Goal: Task Accomplishment & Management: Use online tool/utility

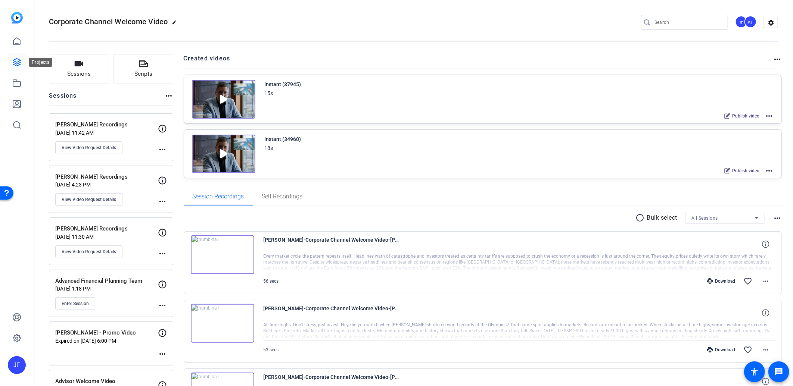
click at [21, 62] on link at bounding box center [17, 62] width 18 height 18
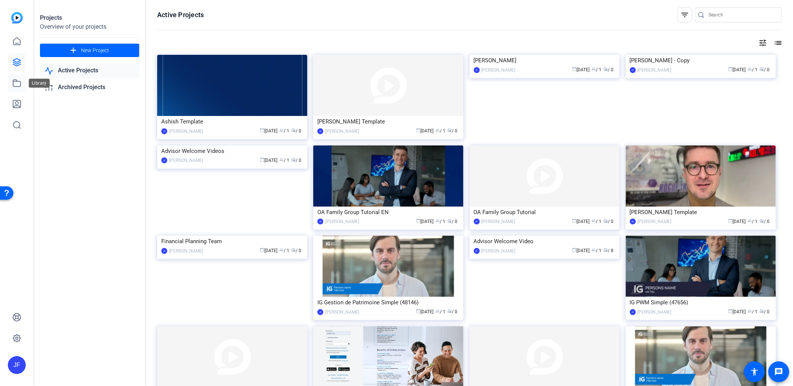
click at [15, 84] on icon at bounding box center [16, 83] width 9 height 9
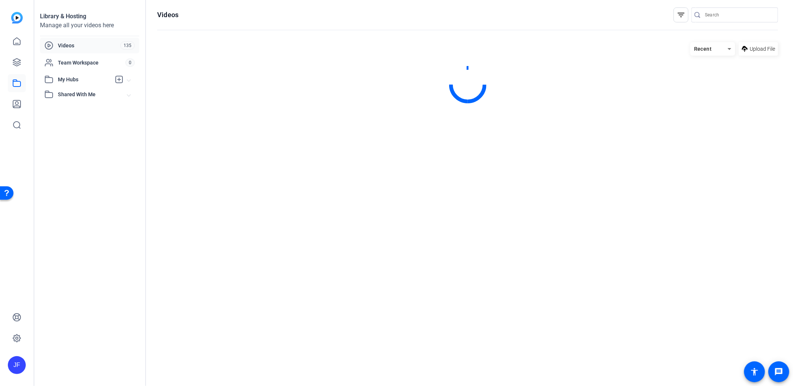
click at [770, 50] on span "Upload File" at bounding box center [761, 49] width 25 height 8
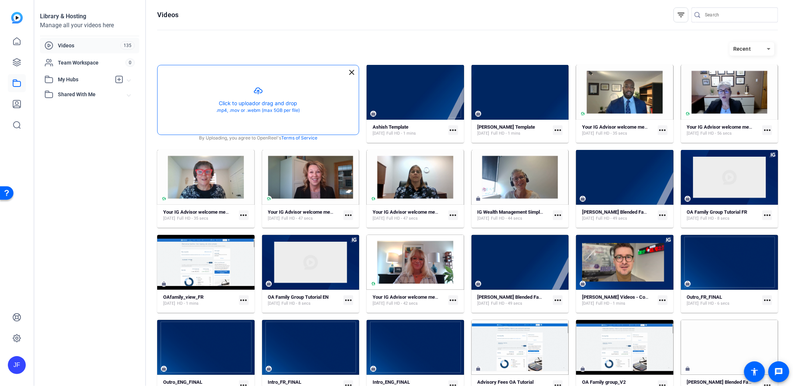
click at [264, 100] on button "button" at bounding box center [258, 99] width 201 height 69
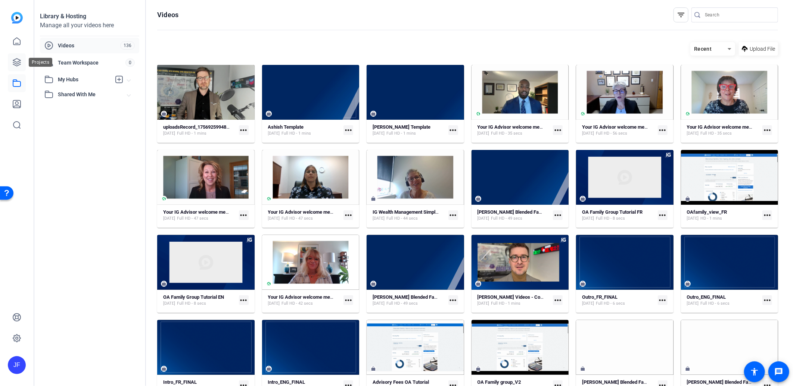
click at [20, 62] on icon at bounding box center [16, 62] width 7 height 7
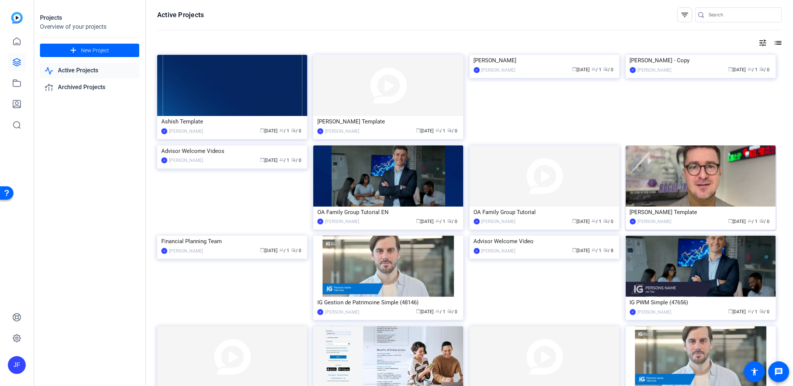
click at [671, 171] on img at bounding box center [701, 176] width 150 height 61
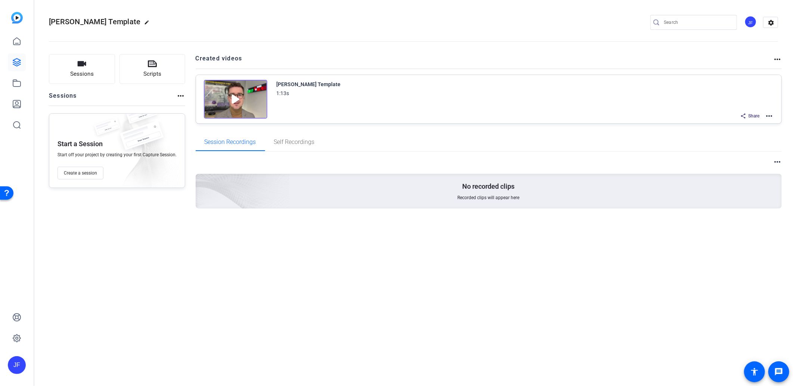
click at [770, 113] on mat-icon "more_horiz" at bounding box center [768, 116] width 9 height 9
click at [736, 124] on span "Edit in Creator" at bounding box center [742, 124] width 52 height 9
